Goal: Information Seeking & Learning: Find specific page/section

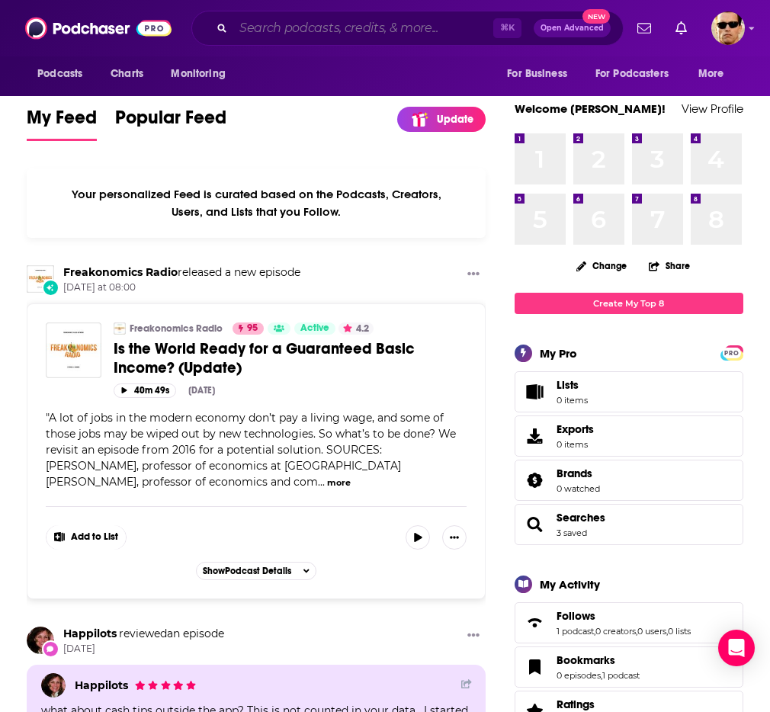
click at [310, 35] on input "Search podcasts, credits, & more..." at bounding box center [363, 28] width 260 height 24
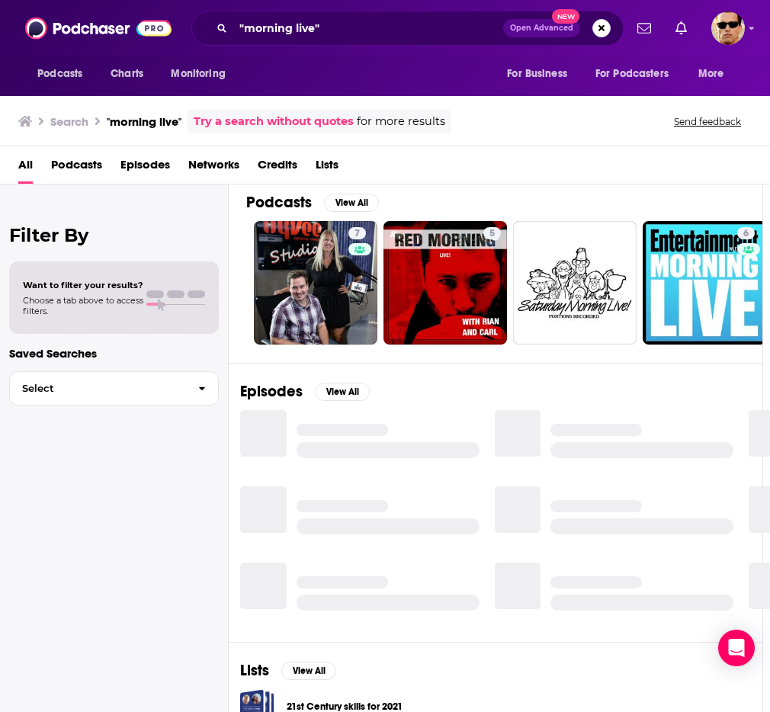
scroll to position [12, 7]
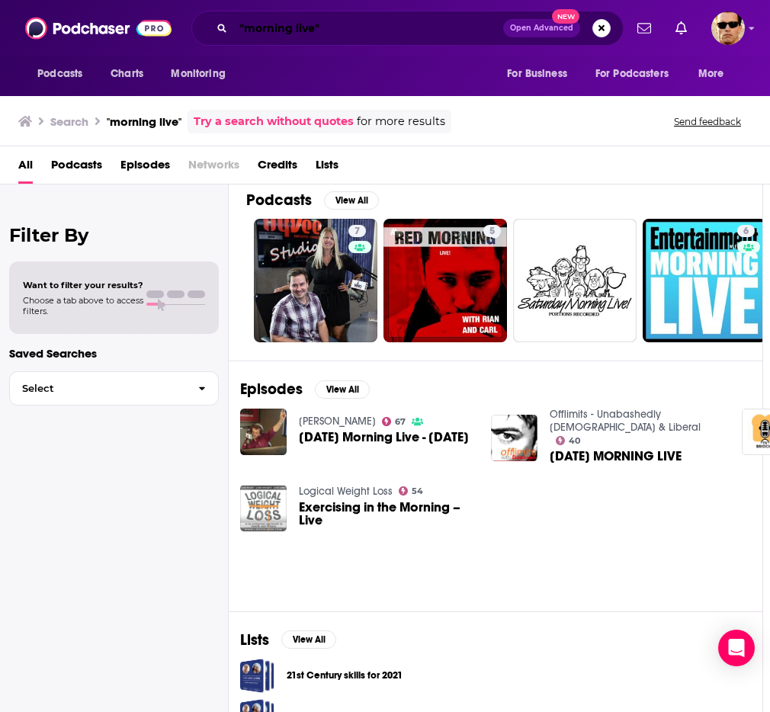
click at [361, 27] on input ""morning live"" at bounding box center [368, 28] width 270 height 24
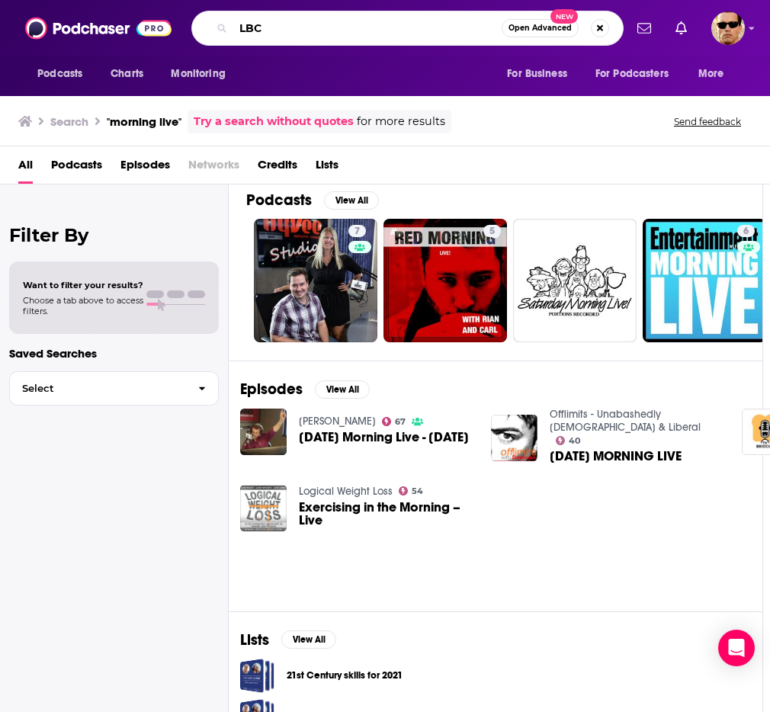
type input "LBC"
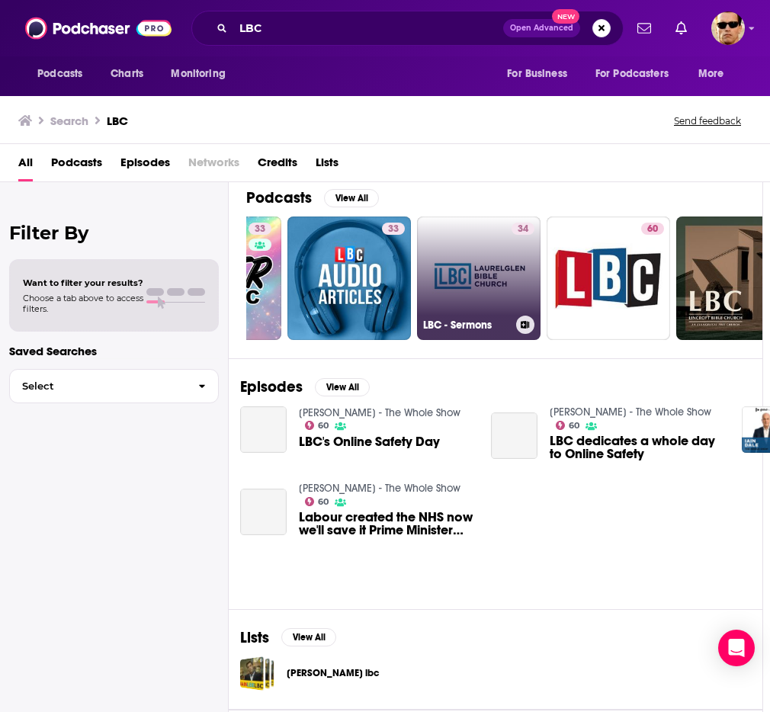
scroll to position [0, 104]
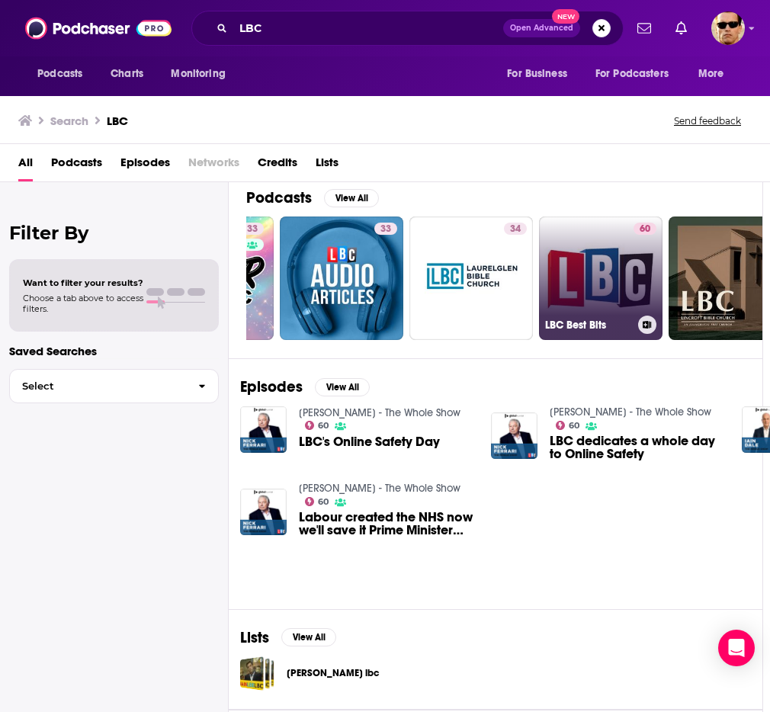
click at [577, 266] on link "60 LBC Best Bits" at bounding box center [601, 279] width 124 height 124
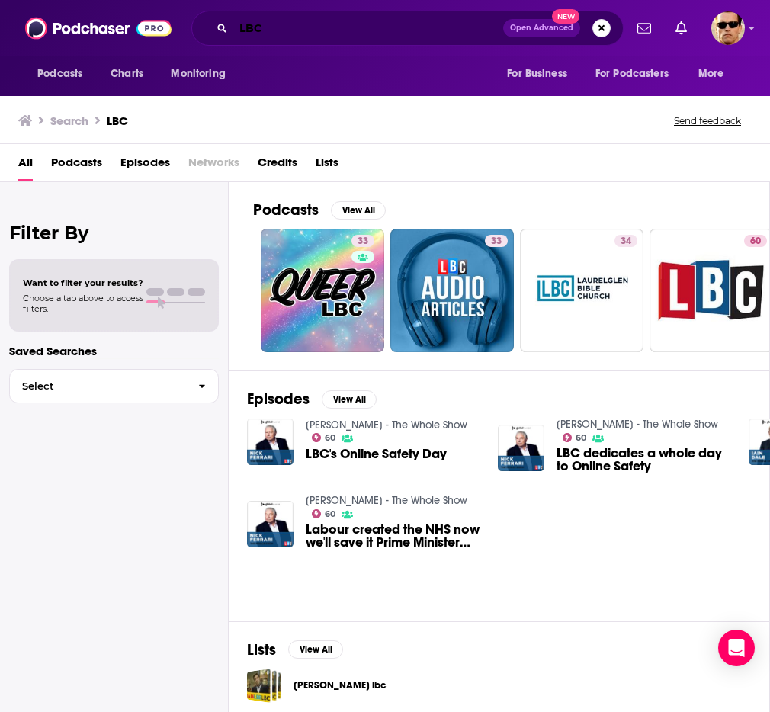
click at [319, 30] on input "LBC" at bounding box center [368, 28] width 270 height 24
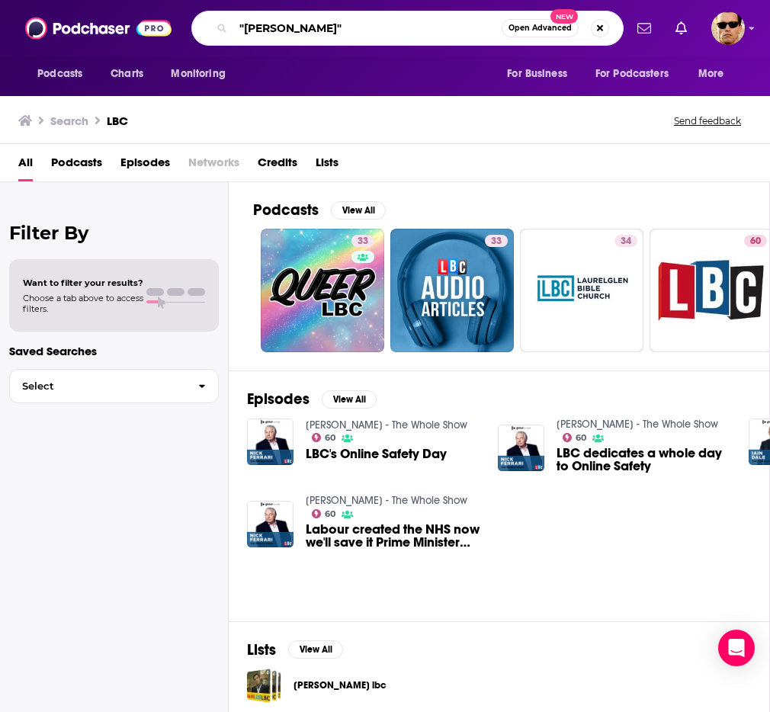
type input ""[PERSON_NAME]""
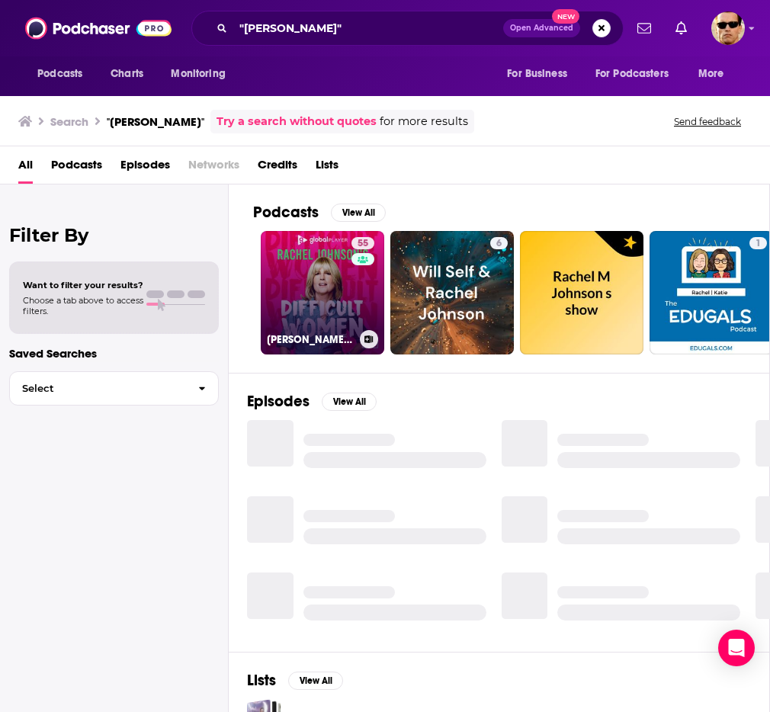
click at [335, 290] on link "55 [PERSON_NAME] Difficult Women" at bounding box center [323, 293] width 124 height 124
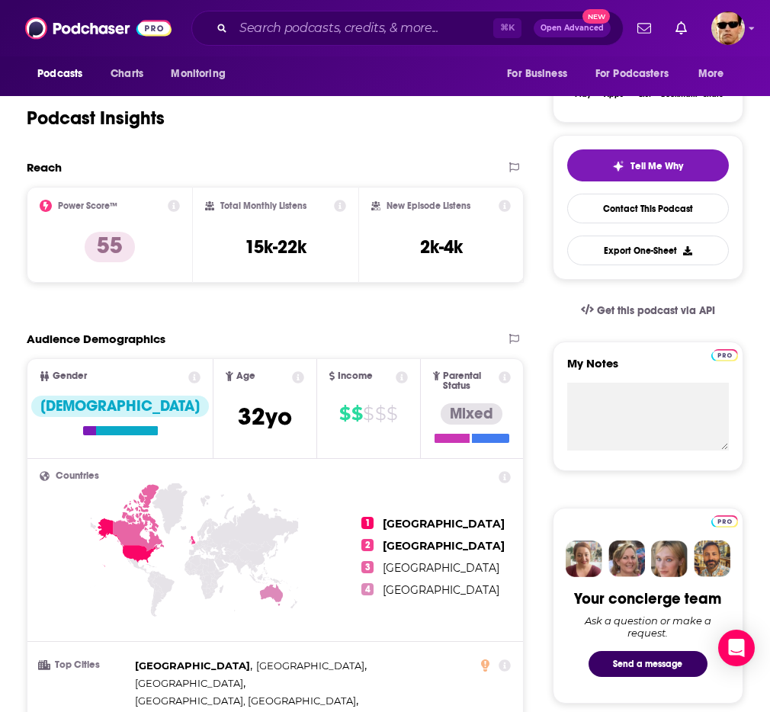
scroll to position [268, 0]
